Goal: Information Seeking & Learning: Understand process/instructions

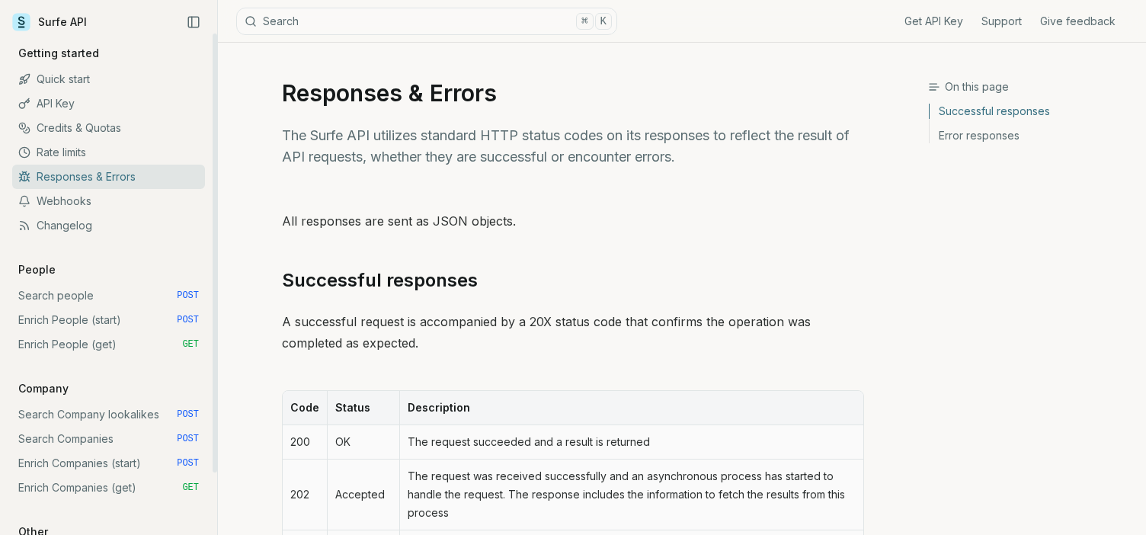
click at [69, 78] on link "Quick start" at bounding box center [108, 79] width 193 height 24
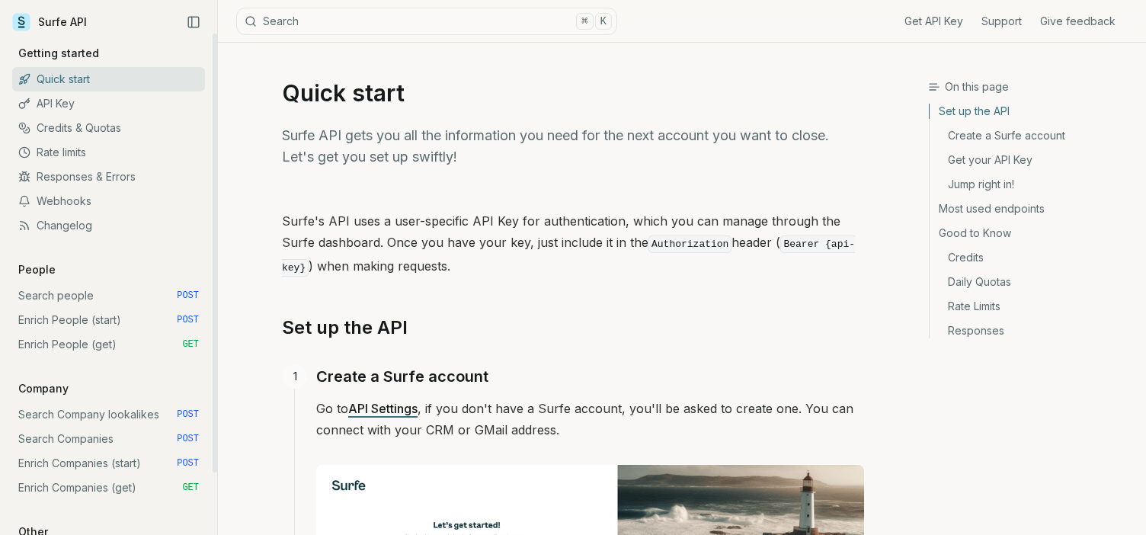
click at [65, 295] on link "Search people POST" at bounding box center [108, 295] width 193 height 24
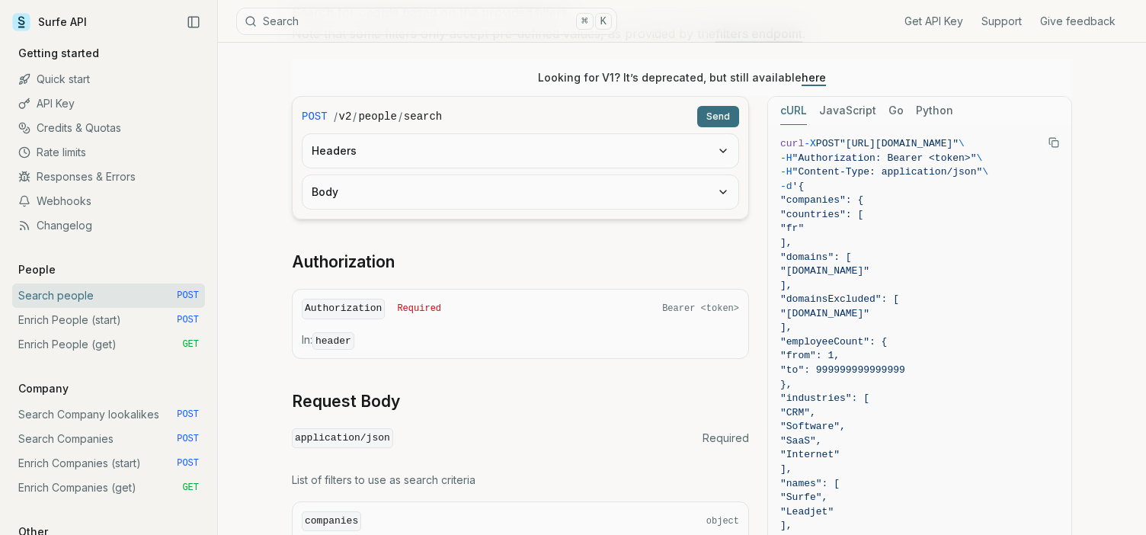
scroll to position [197, 0]
drag, startPoint x: 786, startPoint y: 142, endPoint x: 949, endPoint y: 445, distance: 343.6
click at [949, 445] on code "curl -X POST "[URL][DOMAIN_NAME]" \ -H "Authorization: Bearer <token>" \ -H "Co…" at bounding box center [919, 514] width 279 height 750
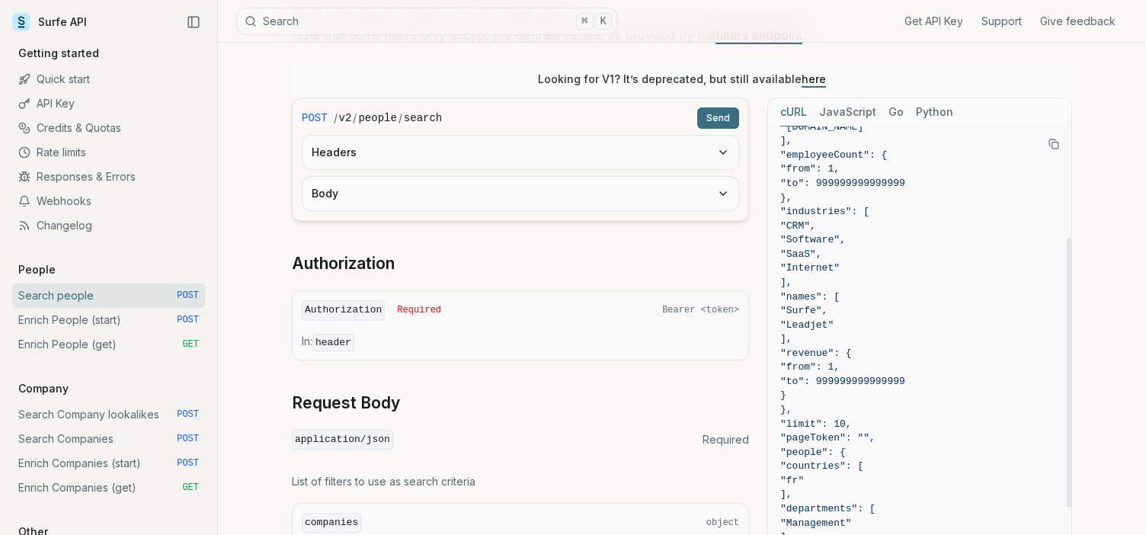
click at [894, 327] on span ""Leadjet"" at bounding box center [919, 325] width 279 height 14
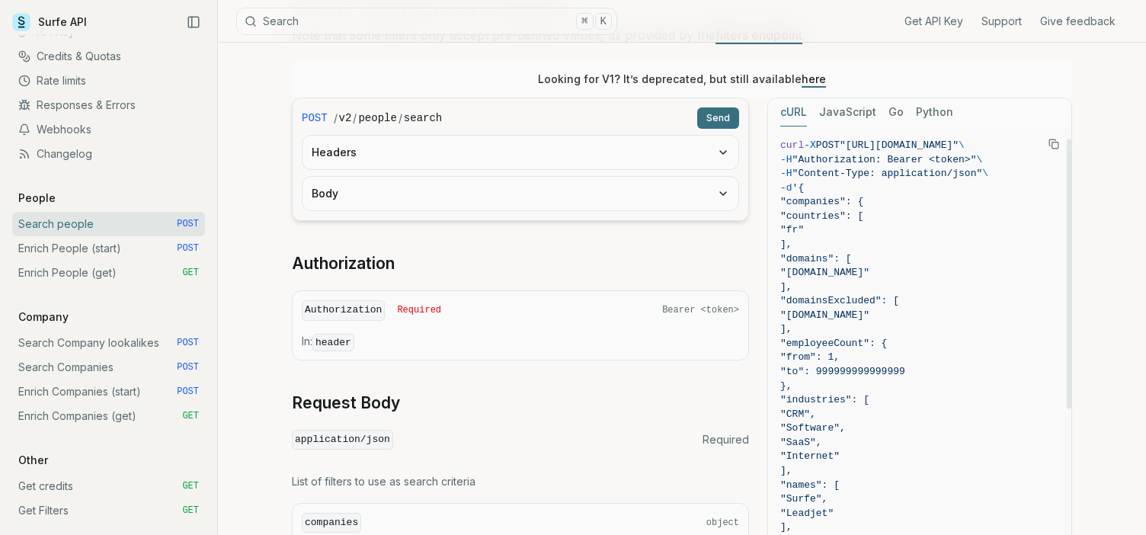
scroll to position [317, 0]
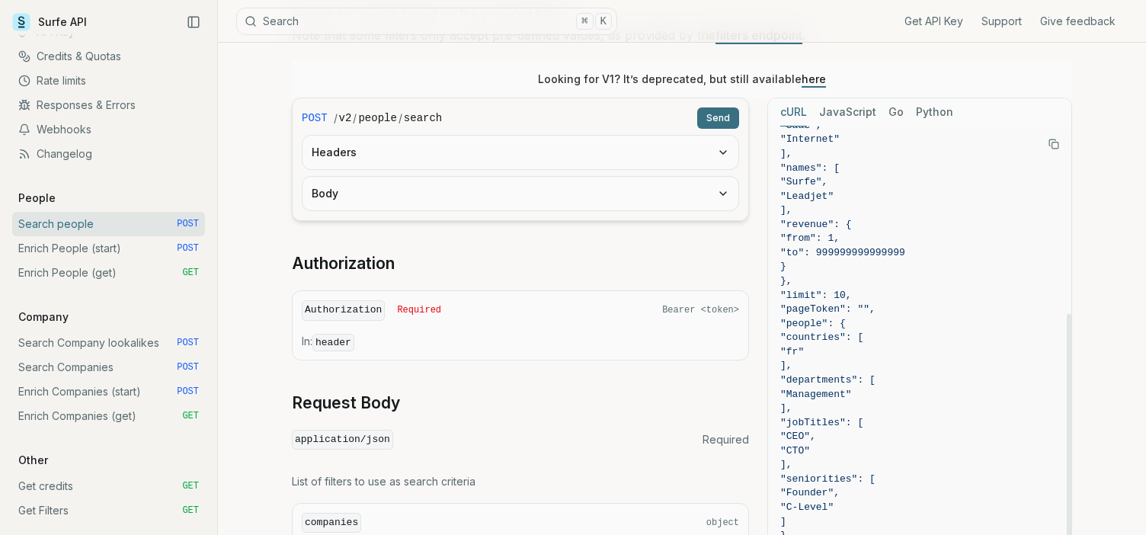
click at [866, 119] on button "JavaScript" at bounding box center [847, 112] width 57 height 28
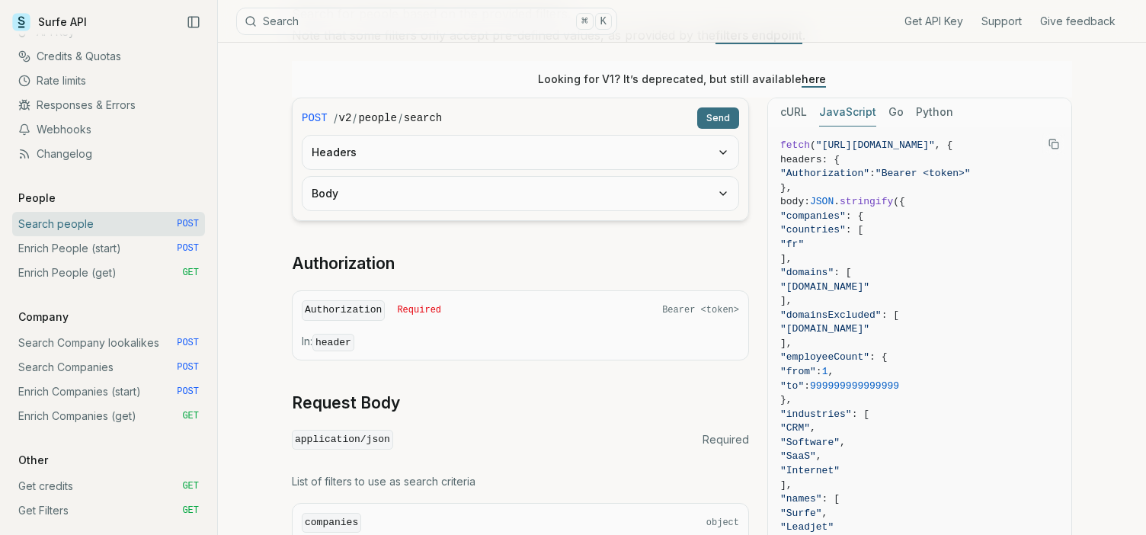
click at [890, 115] on button "Go" at bounding box center [895, 112] width 15 height 28
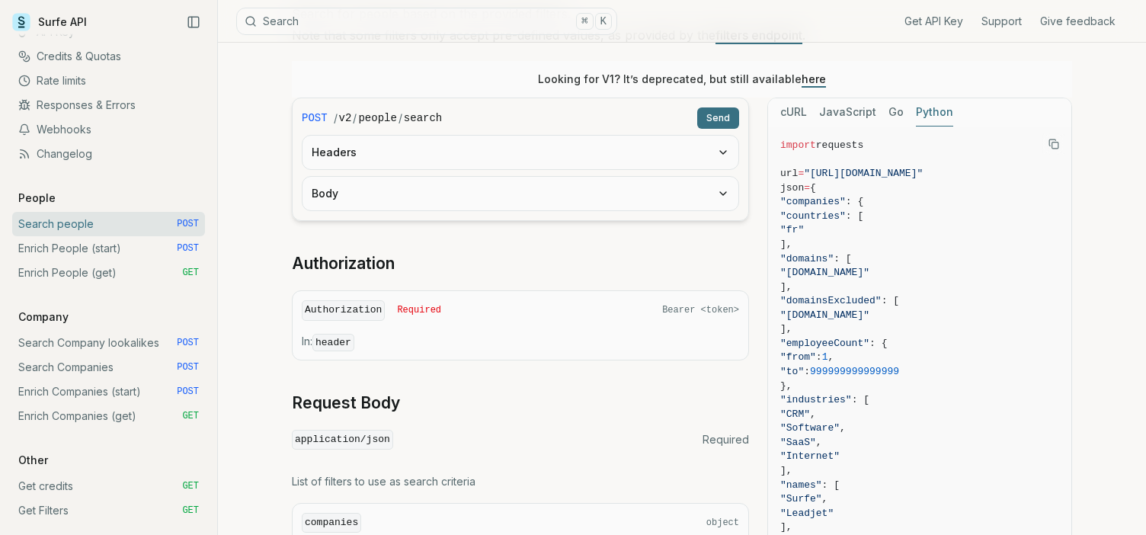
click at [926, 117] on button "Python" at bounding box center [934, 112] width 37 height 28
click at [839, 110] on button "JavaScript" at bounding box center [847, 112] width 57 height 28
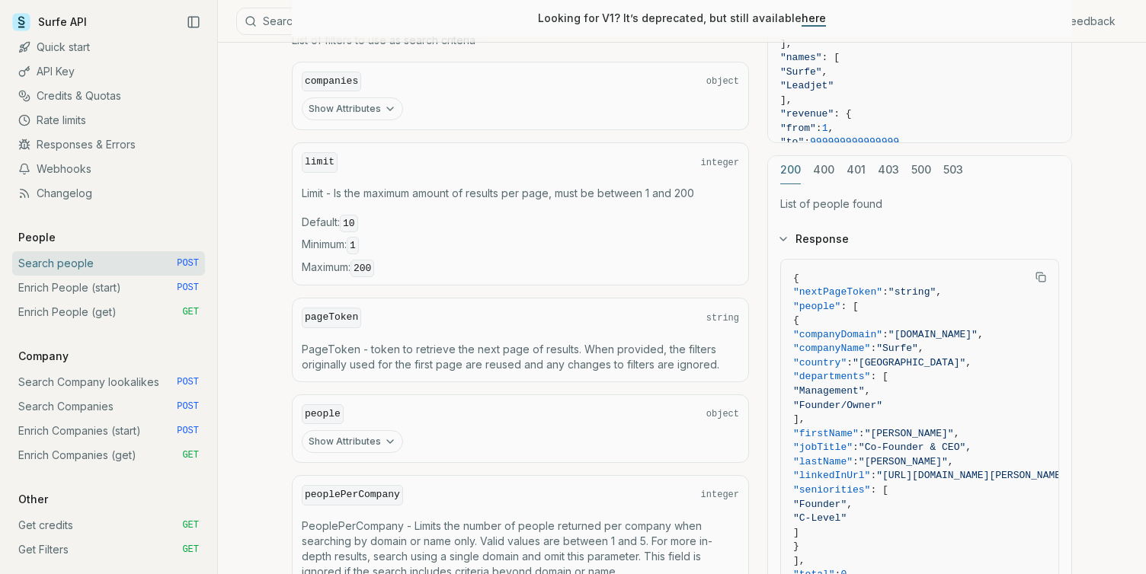
scroll to position [32, 0]
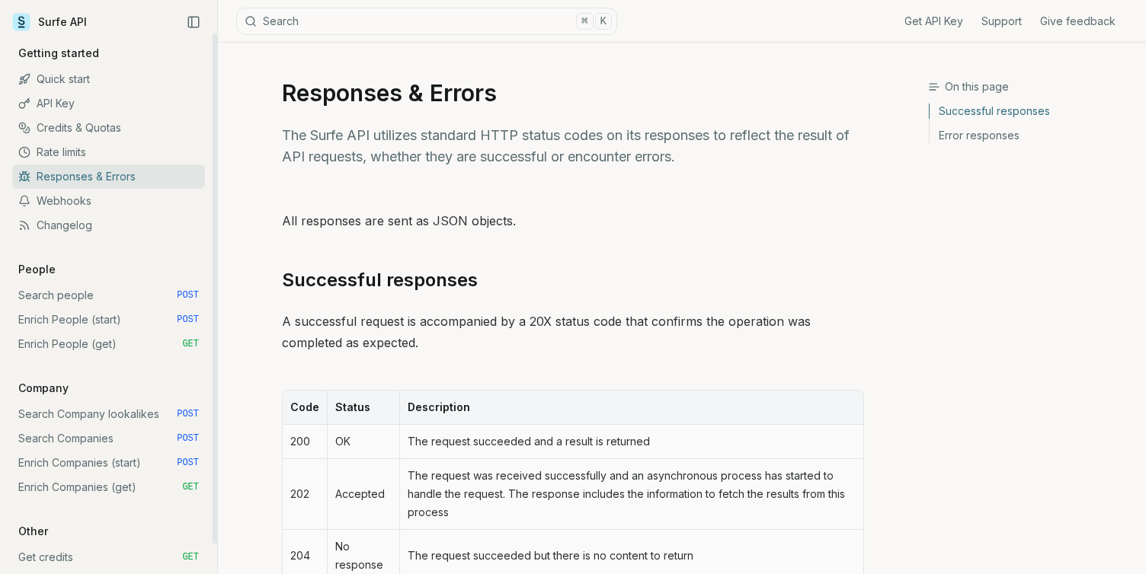
click at [45, 29] on link "Surfe API" at bounding box center [49, 22] width 75 height 23
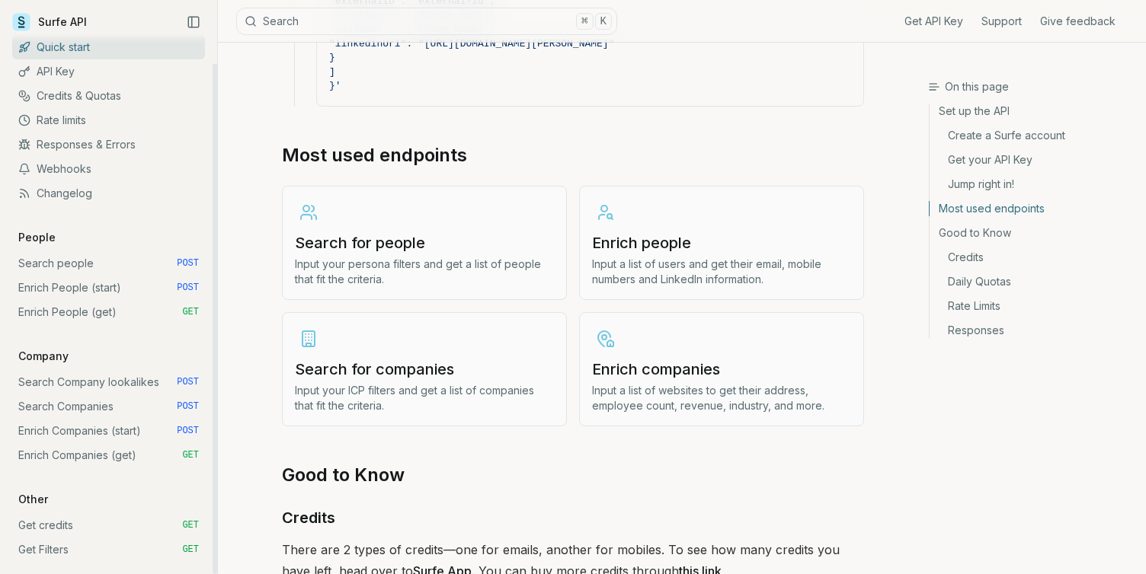
scroll to position [1735, 0]
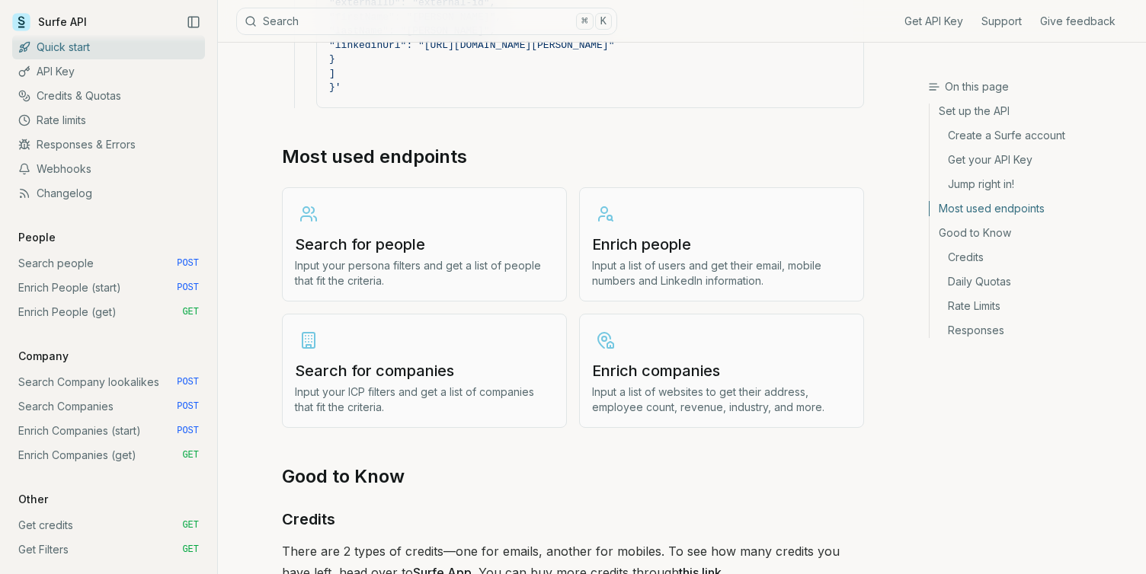
click at [368, 236] on h3 "Search for people" at bounding box center [424, 244] width 259 height 21
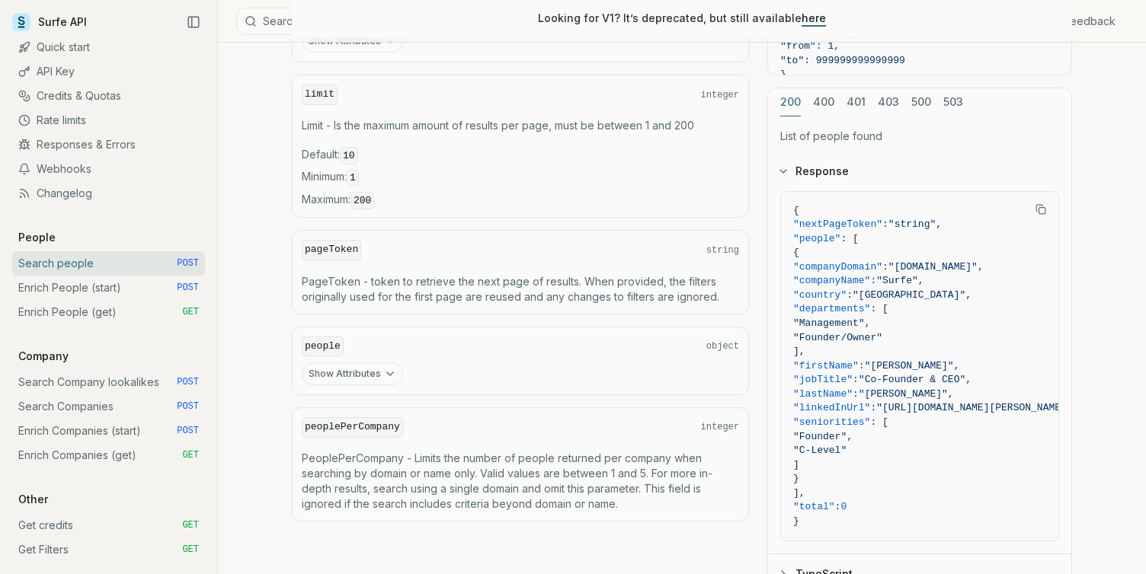
scroll to position [702, 0]
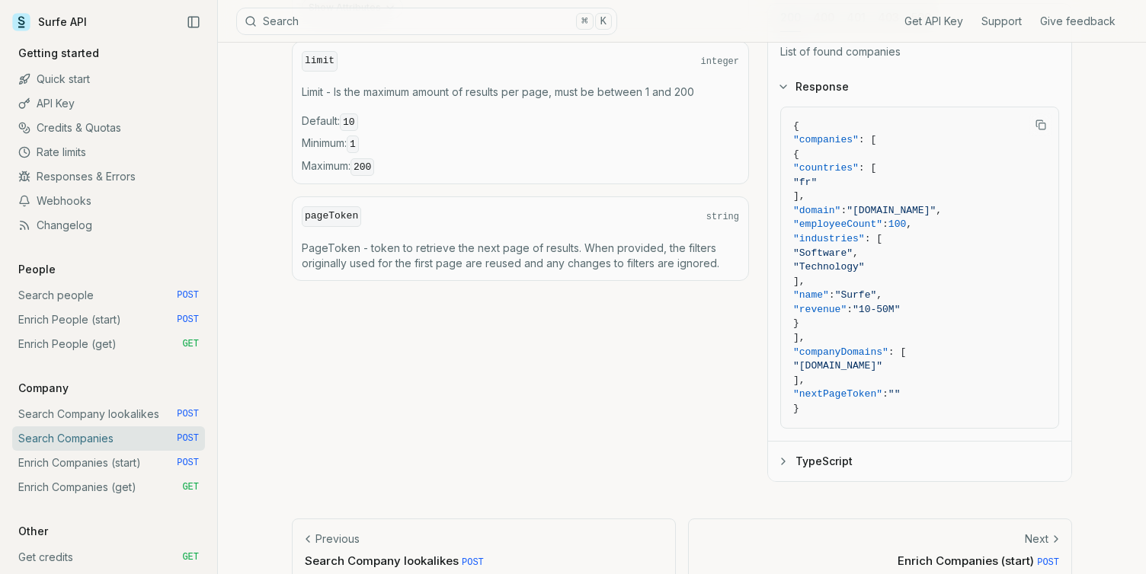
scroll to position [759, 0]
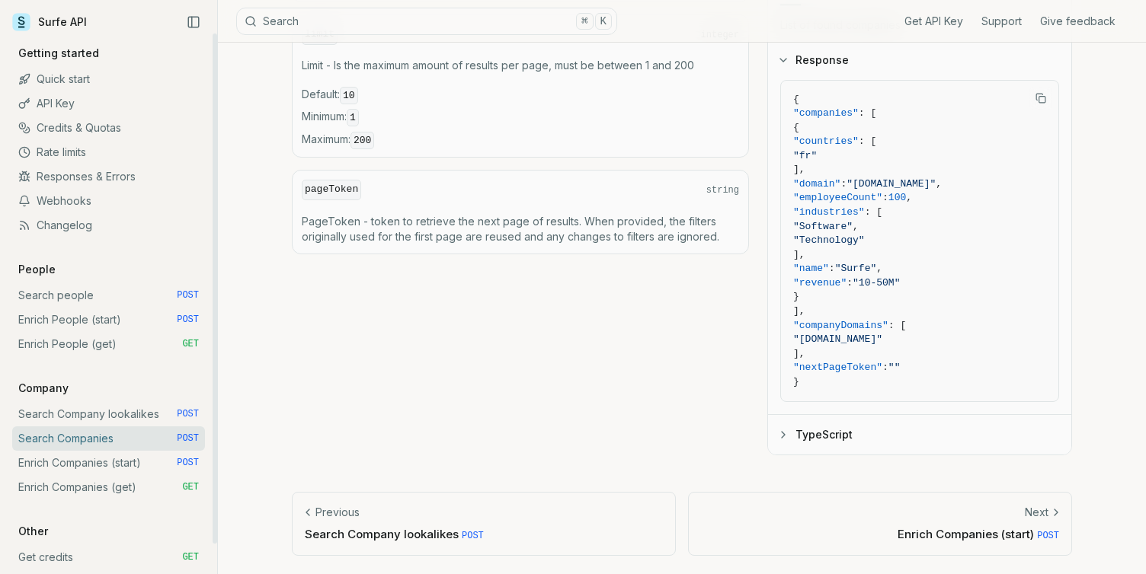
click at [105, 463] on link "Enrich Companies (start) POST" at bounding box center [108, 463] width 193 height 24
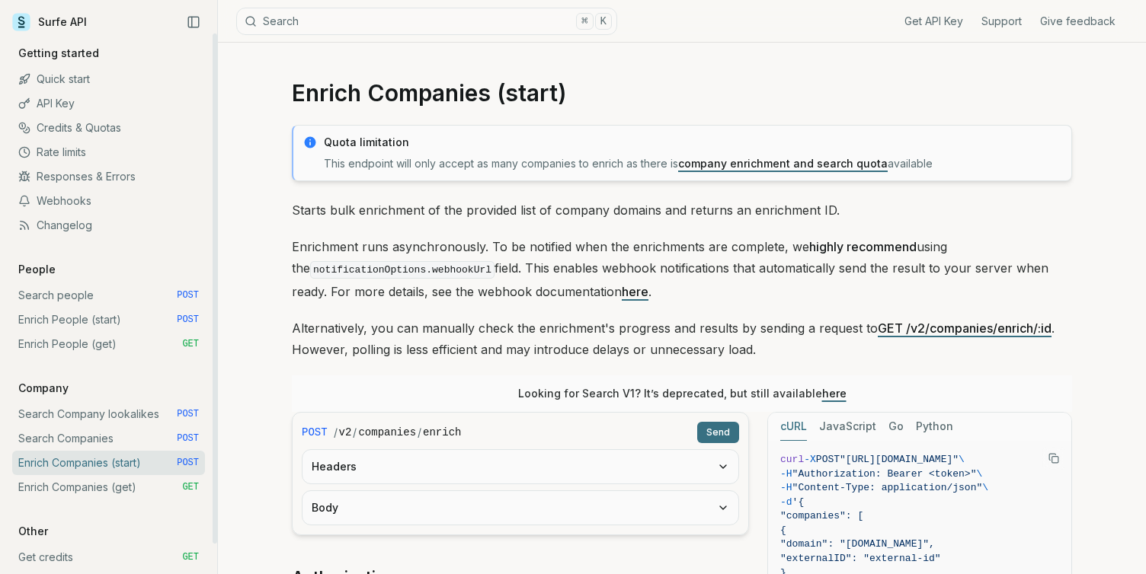
click at [104, 485] on link "Enrich Companies (get) GET" at bounding box center [108, 487] width 193 height 24
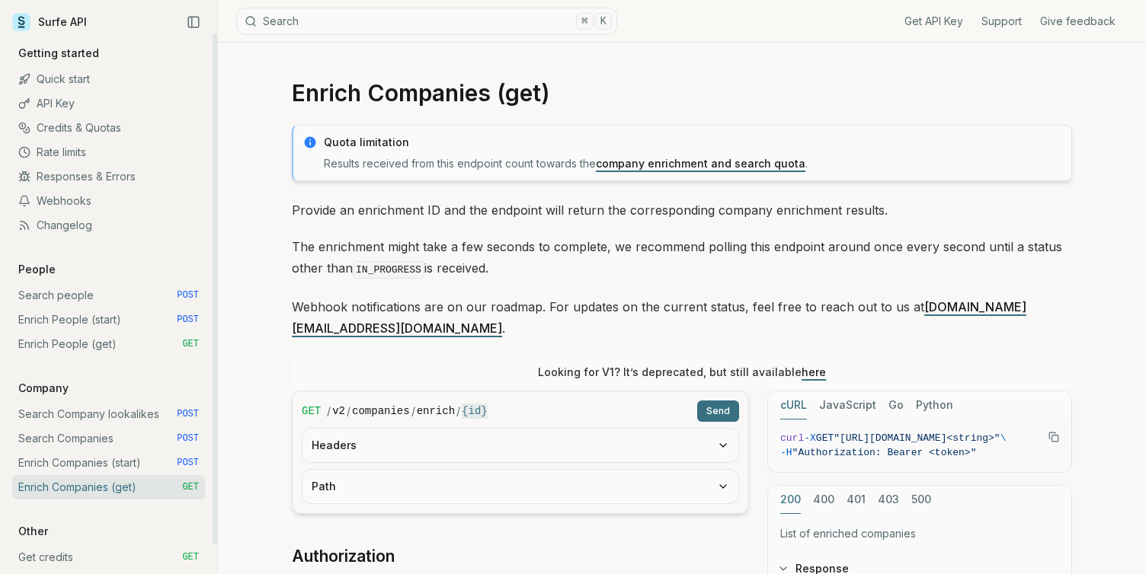
click at [96, 401] on div "Get API Key Support Give feedback Getting started Quick start API Key Credits &…" at bounding box center [108, 320] width 193 height 548
